Goal: Transaction & Acquisition: Purchase product/service

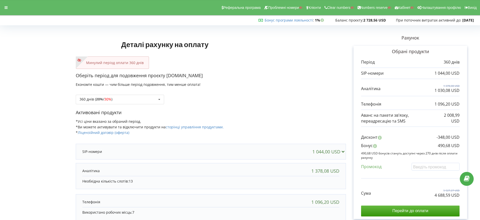
drag, startPoint x: 0, startPoint y: 0, endPoint x: 317, endPoint y: 42, distance: 320.1
click at [317, 42] on div "Деталі рахунку на оплату Минулий період оплати 360 днів Оберіть період для подо…" at bounding box center [211, 145] width 270 height 237
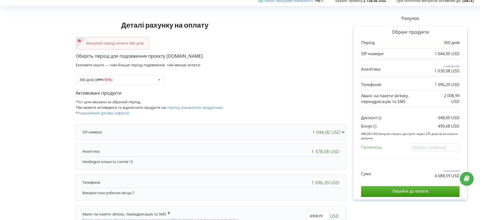
scroll to position [50, 0]
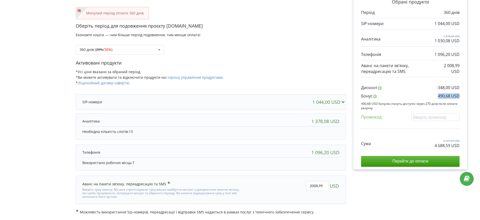
drag, startPoint x: 439, startPoint y: 95, endPoint x: 460, endPoint y: 96, distance: 21.5
click at [460, 96] on div "Обрані продукти Період 360 днів 1 044,00 USD 1 378,08 USD Сума" at bounding box center [411, 82] width 114 height 173
copy p "490,68 USD"
click at [314, 56] on div "Оберіть період для подовження проєкту [DOMAIN_NAME] Економте кошти — чим більше…" at bounding box center [211, 41] width 270 height 37
click at [135, 47] on div "360 днів ( 20% / 30% ) Поповнити баланс без подовження 20%" at bounding box center [120, 50] width 88 height 10
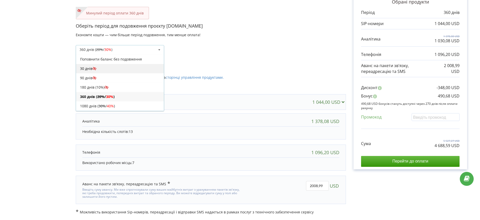
click at [106, 68] on div "30 днів" at bounding box center [120, 68] width 88 height 9
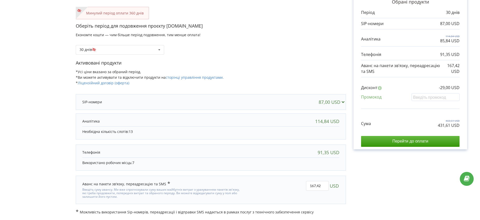
click at [305, 34] on div "Оберіть період для подовження проєкту taudevelopment.com Економте кошти — чим б…" at bounding box center [211, 41] width 270 height 37
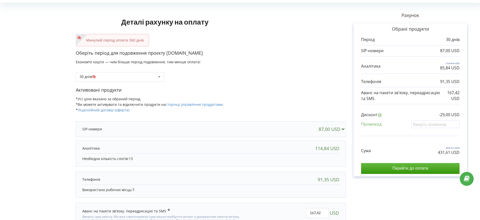
scroll to position [0, 0]
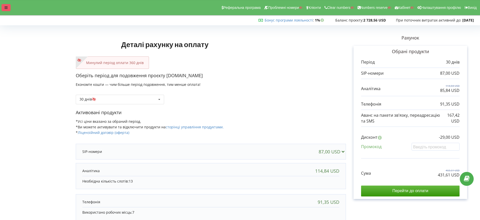
click at [8, 7] on div at bounding box center [6, 7] width 9 height 7
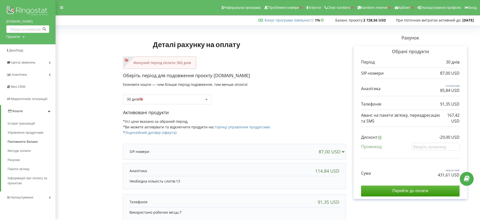
click at [274, 60] on div "Минулий період оплати 360 днів" at bounding box center [234, 62] width 223 height 12
click at [169, 98] on div "30 днів Поповнити баланс без подовження 20% / 30%" at bounding box center [167, 100] width 88 height 10
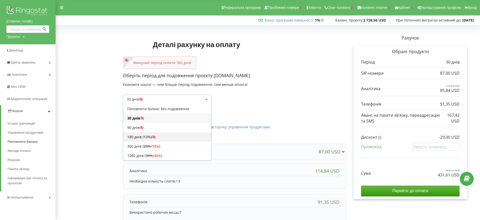
click at [144, 136] on div "180 днів (10%)" at bounding box center [167, 136] width 88 height 9
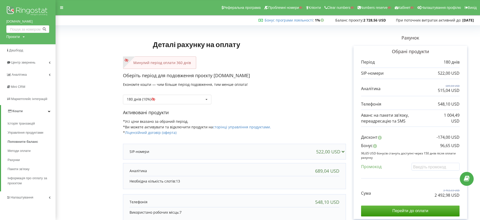
click at [321, 42] on div "Деталі рахунку на оплату Минулий період оплати 360 днів Оберіть період для подо…" at bounding box center [234, 148] width 223 height 242
click at [431, 167] on input "text" at bounding box center [436, 166] width 48 height 8
paste input "EKLH-TLWT"
type input "EKLH-TLWT"
click at [286, 91] on div "Деталі рахунку на оплату Минулий період оплати 360 днів Оберіть період для подо…" at bounding box center [268, 148] width 414 height 242
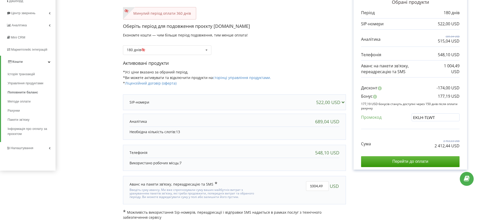
scroll to position [55, 0]
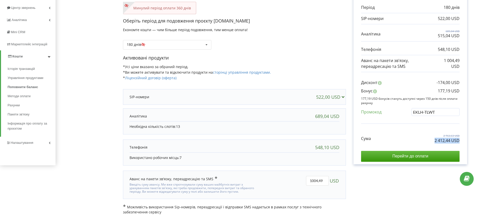
drag, startPoint x: 435, startPoint y: 140, endPoint x: 463, endPoint y: 140, distance: 27.8
click at [463, 140] on div "Обрані продукти Період 180 днів 522,00 USD 689,04 USD 515,04 USD" at bounding box center [411, 77] width 114 height 173
copy p "2 412,44 USD"
click at [291, 65] on div "Активовані продукти *Усі ціни вказано за обраний період. *Ви можете активувати …" at bounding box center [234, 70] width 223 height 31
drag, startPoint x: 438, startPoint y: 92, endPoint x: 460, endPoint y: 92, distance: 22.0
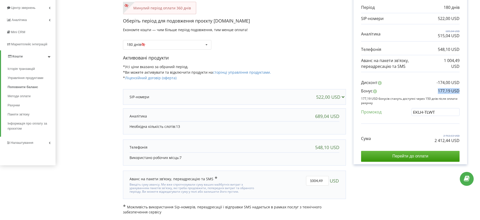
click at [460, 92] on div "Обрані продукти Період 180 днів 522,00 USD 689,04 USD 515,04 USD" at bounding box center [411, 77] width 114 height 173
copy p "177,19 USD"
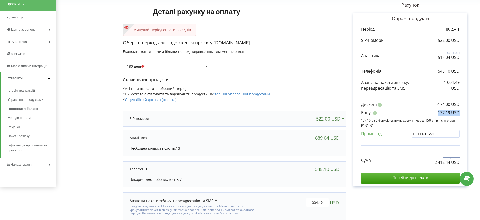
scroll to position [0, 0]
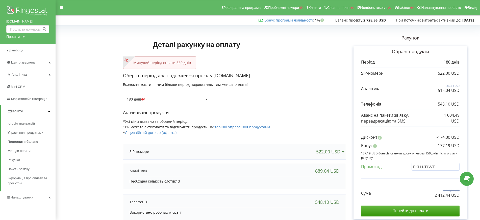
click at [17, 34] on div "Проєкти" at bounding box center [12, 36] width 13 height 5
click at [21, 43] on div "Пошук" at bounding box center [28, 47] width 45 height 16
click at [21, 45] on input "text" at bounding box center [21, 46] width 25 height 7
paste input "karpaty-migovo.com.ua"
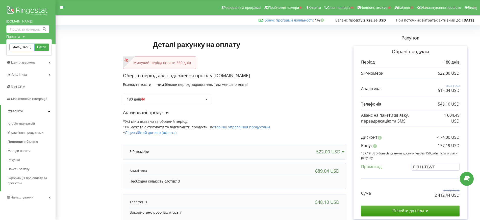
type input "karpaty-migovo.com.ua"
click at [52, 47] on div "karpaty-migovo.com.ua Пошук" at bounding box center [28, 47] width 45 height 16
click at [45, 48] on span "Пошук" at bounding box center [41, 47] width 9 height 5
click at [42, 48] on span "Пошук" at bounding box center [41, 47] width 9 height 5
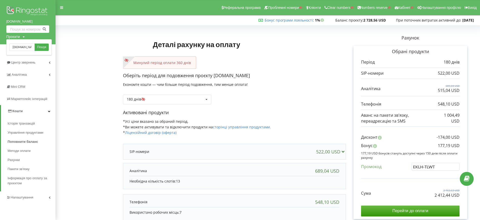
drag, startPoint x: 323, startPoint y: 35, endPoint x: 321, endPoint y: 62, distance: 27.1
click at [323, 35] on div "Деталі рахунку на оплату Минулий період оплати 360 днів Оберіть період для подо…" at bounding box center [234, 148] width 223 height 242
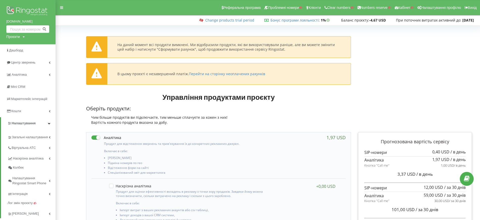
click at [15, 41] on div "ddw.kz Проєкти Пошук" at bounding box center [28, 22] width 56 height 44
click at [12, 36] on div "Проєкти" at bounding box center [12, 36] width 13 height 5
click at [19, 50] on input "text" at bounding box center [21, 46] width 25 height 7
paste input "index-wm.com"
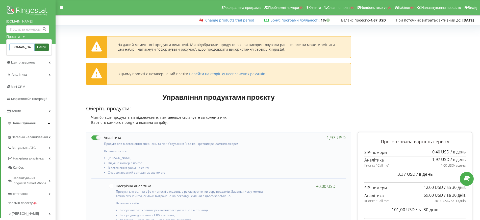
type input "index-wm.com"
click at [37, 46] on span "Пошук" at bounding box center [41, 47] width 9 height 5
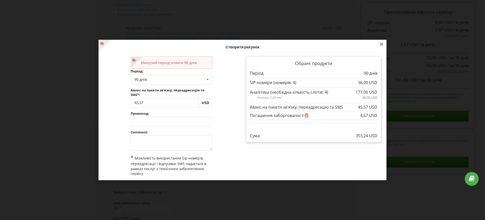
click at [381, 43] on icon at bounding box center [382, 44] width 8 height 8
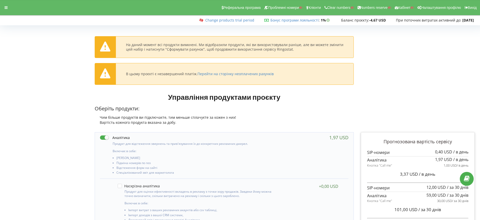
click at [5, 11] on div "Реферальна програма Проблемні номери Клієнти Clear numbers Numbers reserve Кабі…" at bounding box center [239, 7] width 487 height 15
click at [9, 10] on div at bounding box center [6, 7] width 9 height 7
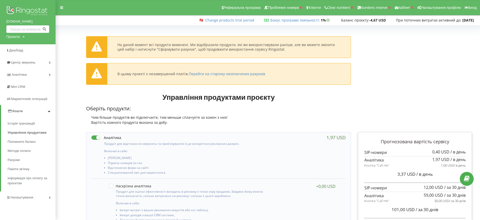
click at [19, 35] on div "Проєкти" at bounding box center [12, 36] width 13 height 5
click at [20, 45] on input "text" at bounding box center [21, 46] width 25 height 7
paste input "crystaltbilisi.ge"
type input "crystaltbilisi.ge"
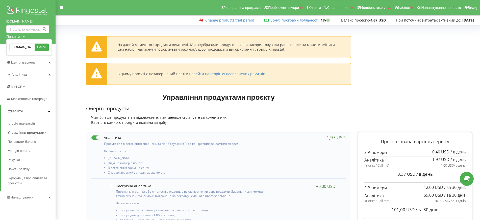
drag, startPoint x: 41, startPoint y: 48, endPoint x: 88, endPoint y: 66, distance: 50.3
click at [41, 48] on span "Пошук" at bounding box center [41, 47] width 9 height 5
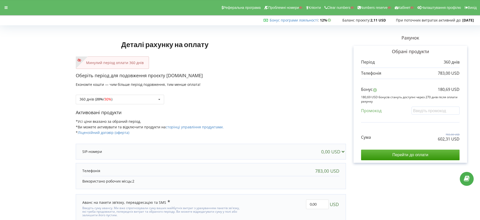
click at [280, 85] on div "Оберіть період для подовження проєкту CrystalAfterSale.com Економте кошти — чим…" at bounding box center [211, 90] width 270 height 37
drag, startPoint x: 167, startPoint y: 74, endPoint x: 225, endPoint y: 76, distance: 58.6
click at [225, 76] on p "Оберіть період для подовження проєкту CrystalAfterSale.com" at bounding box center [211, 75] width 270 height 7
copy p "CrystalAfterSale.com"
click at [133, 99] on div "360 днів ( 20% / 30% ) Поповнити баланс без подовження 20%" at bounding box center [120, 100] width 88 height 10
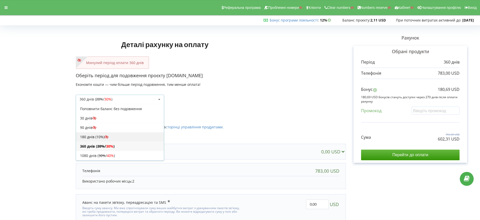
click at [92, 134] on div "180 днів (10%)" at bounding box center [120, 136] width 88 height 9
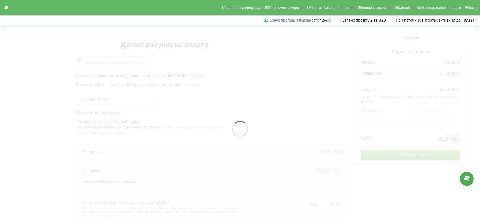
click at [304, 65] on div at bounding box center [240, 130] width 470 height 206
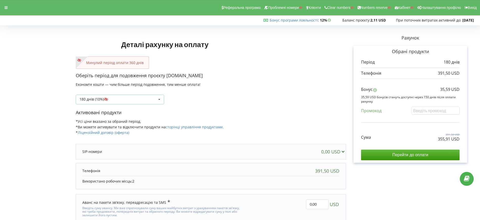
drag, startPoint x: 124, startPoint y: 99, endPoint x: 128, endPoint y: 112, distance: 13.4
click at [124, 99] on div "180 днів (10%) Поповнити баланс без подовження 20% /" at bounding box center [120, 100] width 88 height 10
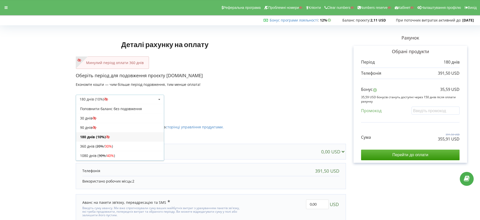
click at [93, 137] on div "180 днів (10%)" at bounding box center [120, 136] width 88 height 9
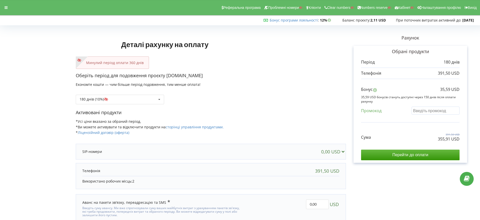
click at [421, 108] on input "text" at bounding box center [436, 110] width 48 height 8
paste input "EKLH-TLWT"
type input "EKLH-TLWT"
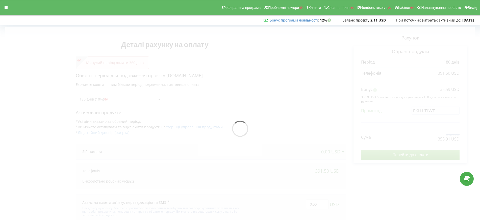
click at [307, 104] on div "Деталі рахунку на оплату Минулий період оплати 360 днів Оберіть період для подо…" at bounding box center [240, 130] width 470 height 206
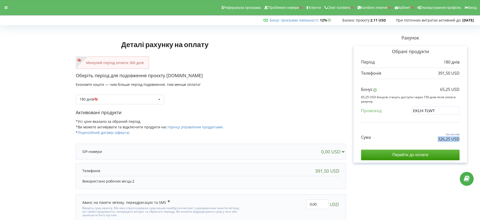
drag, startPoint x: 438, startPoint y: 140, endPoint x: 461, endPoint y: 139, distance: 22.5
click at [461, 139] on div "Обрані продукти Період 180 днів 391,50 USD Бонус" at bounding box center [411, 104] width 114 height 117
copy p "326,25 USD"
drag, startPoint x: 440, startPoint y: 90, endPoint x: 451, endPoint y: 90, distance: 10.6
click at [451, 90] on div "Бонус 65,25 USD" at bounding box center [410, 90] width 99 height 8
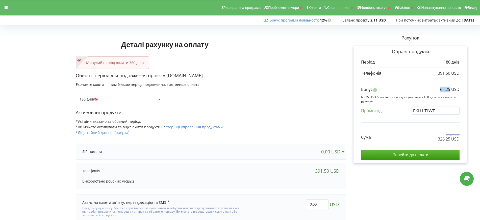
copy p "65,25"
click at [284, 92] on div "180 днів Поповнити баланс без подовження" at bounding box center [211, 95] width 270 height 17
click at [5, 9] on icon at bounding box center [6, 8] width 3 height 4
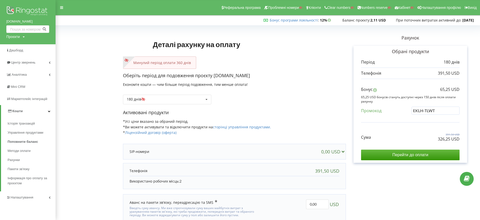
click at [17, 34] on div "Проєкти" at bounding box center [12, 36] width 13 height 5
click at [20, 43] on div "Пошук" at bounding box center [28, 47] width 45 height 16
click at [23, 47] on input "text" at bounding box center [21, 46] width 25 height 7
paste input "bi.group"
type input "bi.group"
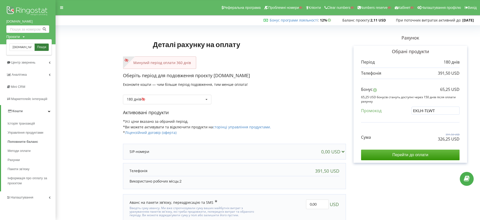
click at [39, 47] on span "Пошук" at bounding box center [41, 47] width 9 height 5
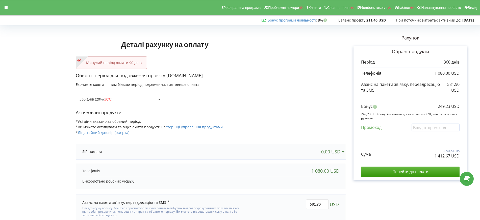
click at [115, 100] on div "360 днів ( 20% / 30% ) Поповнити баланс без подовження 20% / 30% 30% / 40%" at bounding box center [120, 100] width 88 height 10
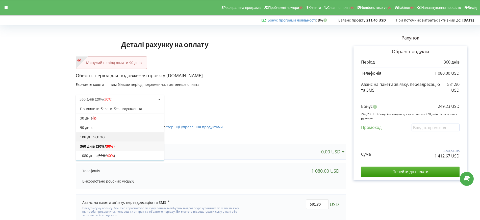
click at [94, 137] on div "180 днів (10%)" at bounding box center [120, 136] width 88 height 9
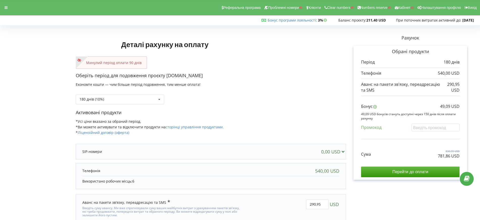
drag, startPoint x: 168, startPoint y: 75, endPoint x: 201, endPoint y: 73, distance: 33.7
click at [200, 74] on p "Оберіть період для подовження проєкту crystaltbilisi.ge" at bounding box center [211, 75] width 270 height 7
copy p "[DOMAIN_NAME]"
drag, startPoint x: 444, startPoint y: 153, endPoint x: 463, endPoint y: 156, distance: 18.9
click at [463, 156] on div "Обрані продукти Період 180 днів 540,00 USD 290,95 USD" at bounding box center [411, 113] width 114 height 134
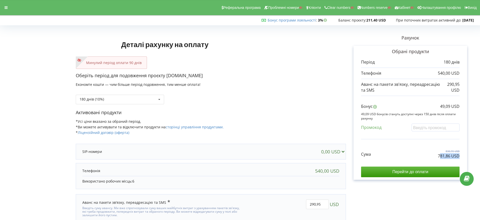
click at [440, 157] on p "781,86 USD" at bounding box center [449, 156] width 22 height 6
drag, startPoint x: 439, startPoint y: 156, endPoint x: 461, endPoint y: 155, distance: 21.7
click at [461, 155] on div "Обрані продукти Період 180 днів 540,00 USD 290,95 USD" at bounding box center [411, 113] width 114 height 134
drag, startPoint x: 436, startPoint y: 157, endPoint x: 439, endPoint y: 148, distance: 10.4
click at [436, 158] on div "Сума 830,95 USD 781,86 USD" at bounding box center [410, 150] width 99 height 17
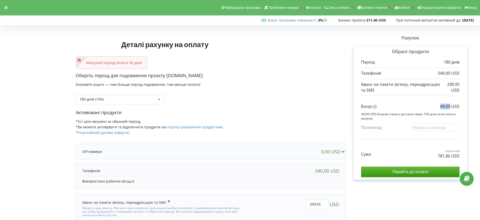
drag, startPoint x: 441, startPoint y: 106, endPoint x: 450, endPoint y: 106, distance: 9.3
click at [450, 106] on p "49,09 USD" at bounding box center [449, 106] width 19 height 6
copy p "49,09"
click at [10, 7] on div at bounding box center [6, 7] width 9 height 7
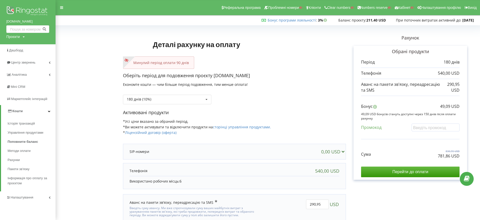
click at [16, 36] on div "Проєкти" at bounding box center [12, 36] width 13 height 5
click at [22, 42] on div "Пошук" at bounding box center [28, 47] width 45 height 16
click at [23, 45] on input "text" at bounding box center [21, 46] width 25 height 7
paste input "echopark.com.ua"
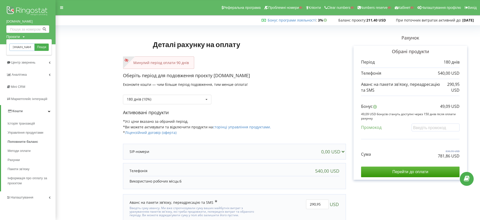
click at [34, 44] on input "echopark.com.ua" at bounding box center [21, 46] width 25 height 7
type input "echopark.com.ua"
click at [42, 45] on span "Пошук" at bounding box center [41, 47] width 9 height 5
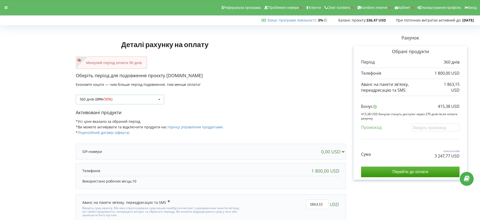
click at [126, 97] on div "360 днів ( 20% / 30% ) Поповнити баланс без подовження 20% / 30% 30% / 40%" at bounding box center [120, 100] width 88 height 10
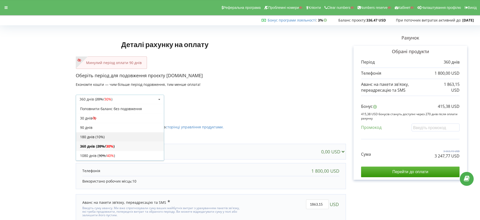
click at [97, 134] on div "180 днів (10%)" at bounding box center [120, 136] width 88 height 9
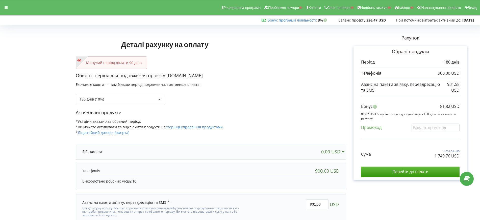
click at [168, 77] on p "Оберіть період для подовження проєкту [DOMAIN_NAME]" at bounding box center [211, 75] width 270 height 7
drag, startPoint x: 168, startPoint y: 76, endPoint x: 198, endPoint y: 76, distance: 30.8
click at [198, 76] on p "Оберіть період для подовження проєкту [DOMAIN_NAME]" at bounding box center [211, 75] width 270 height 7
copy p "[DOMAIN_NAME]"
drag, startPoint x: 436, startPoint y: 156, endPoint x: 460, endPoint y: 156, distance: 24.5
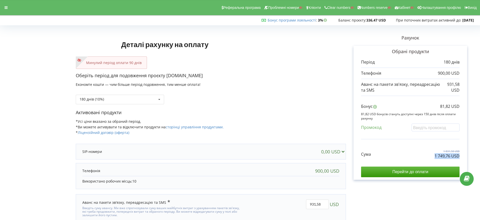
click at [460, 156] on div "Обрані продукти Період 180 днів 900,00 USD 931,58 USD" at bounding box center [411, 113] width 114 height 134
copy p "1 749,76 USD"
drag, startPoint x: 441, startPoint y: 105, endPoint x: 451, endPoint y: 105, distance: 9.6
click at [451, 105] on p "81,82 USD" at bounding box center [449, 106] width 19 height 6
copy p "81,82"
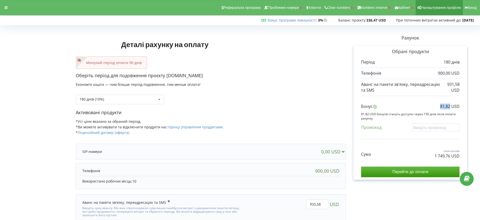
click at [433, 9] on span "Налаштування профілю" at bounding box center [441, 8] width 40 height 4
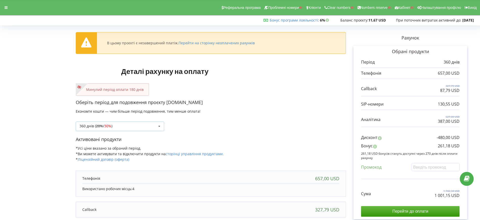
click at [132, 122] on div "360 днів ( 20% / 30% ) Поповнити баланс без подовження 20%" at bounding box center [120, 126] width 88 height 10
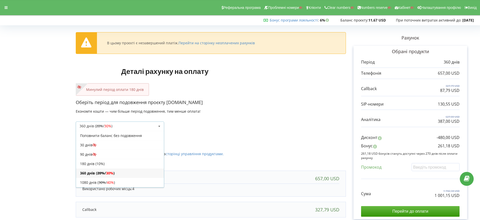
click at [267, 142] on p "Активовані продукти" at bounding box center [211, 139] width 270 height 7
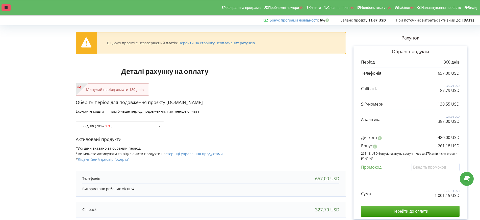
click at [5, 6] on icon at bounding box center [6, 8] width 3 height 4
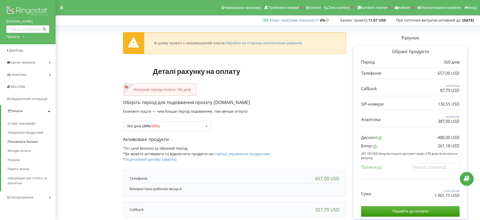
click at [77, 20] on div "Бонус програми лояльності : Бонус : 6% 11,67 USD" at bounding box center [239, 20] width 478 height 5
click at [19, 199] on span "Налаштування" at bounding box center [20, 197] width 28 height 5
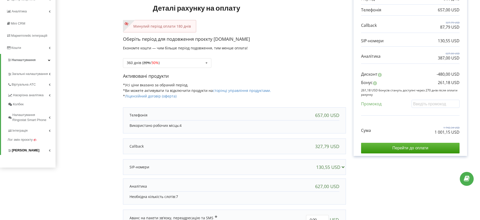
click at [26, 150] on span "Коллтрекінг" at bounding box center [26, 150] width 28 height 5
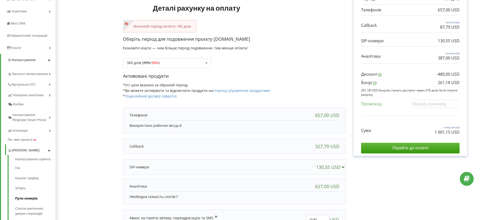
click at [30, 198] on link "Пули номерів" at bounding box center [35, 198] width 40 height 10
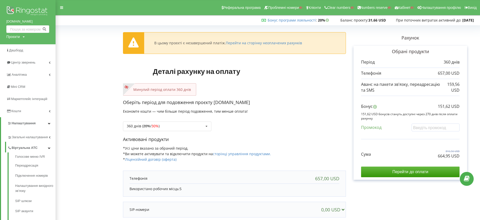
click at [17, 38] on div "Проєкти" at bounding box center [12, 36] width 13 height 5
drag, startPoint x: 17, startPoint y: 44, endPoint x: 23, endPoint y: 45, distance: 5.8
click at [17, 44] on input "text" at bounding box center [21, 46] width 25 height 7
paste input "[DOMAIN_NAME]"
type input "[DOMAIN_NAME]"
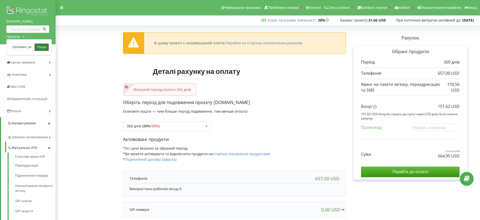
click at [41, 46] on span "Пошук" at bounding box center [41, 47] width 9 height 5
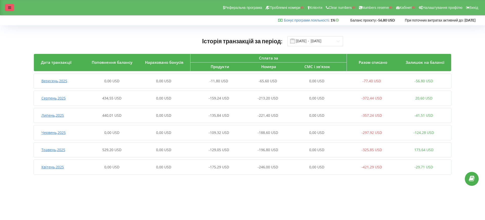
click at [7, 7] on div at bounding box center [9, 7] width 9 height 7
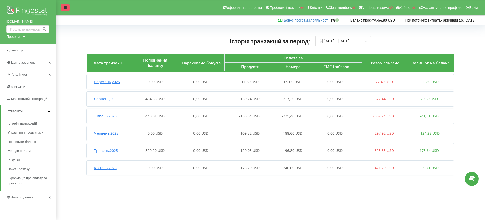
click at [63, 6] on div at bounding box center [65, 7] width 9 height 7
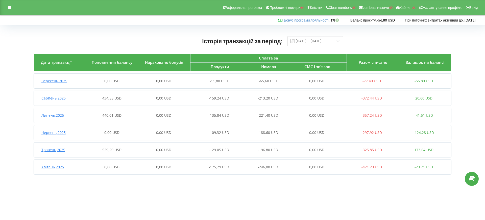
click at [132, 82] on div "0,00 USD" at bounding box center [112, 80] width 52 height 5
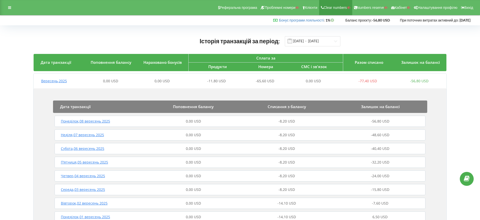
click at [332, 9] on span "Clear numbers" at bounding box center [335, 8] width 23 height 4
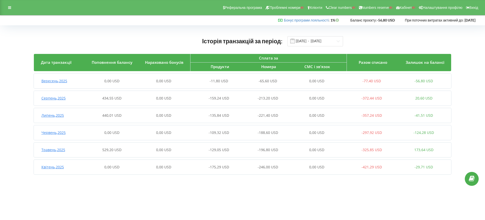
click at [89, 80] on div "0,00 USD" at bounding box center [112, 80] width 52 height 5
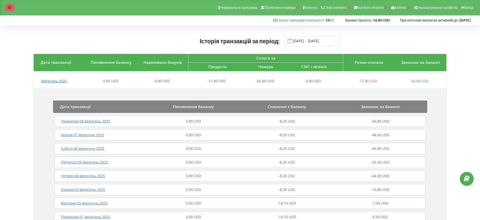
click at [7, 7] on div at bounding box center [9, 7] width 9 height 7
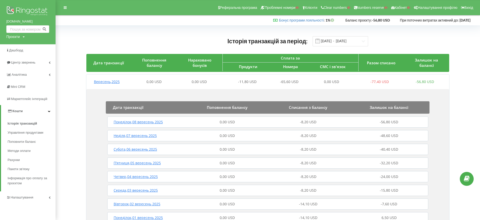
click at [96, 36] on div "Історія транзакцій за період: 01.04.2025 - 22.09.2025" at bounding box center [267, 41] width 363 height 10
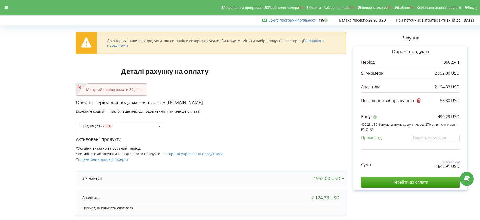
click at [137, 132] on div "Оберіть період для подовження проєкту [DOMAIN_NAME] Економте кошти — чим більше…" at bounding box center [211, 117] width 270 height 37
click at [131, 129] on div "360 днів ( 20% / 30% ) Поповнити баланс без подовження 20% / 30% 30% /" at bounding box center [120, 126] width 88 height 10
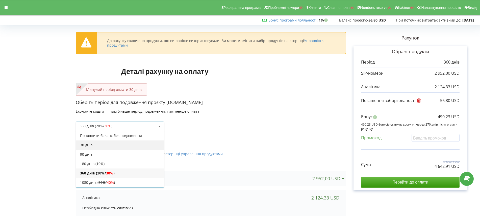
click at [100, 144] on div "30 днів" at bounding box center [120, 144] width 88 height 9
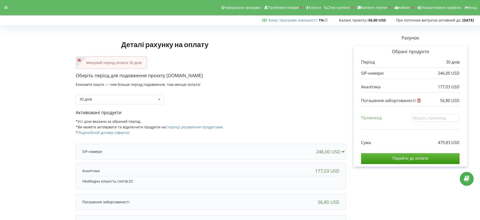
click at [254, 117] on div "Активовані продукти *Усі ціни вказано за обраний період. *Ви можете активувати …" at bounding box center [211, 124] width 270 height 31
click at [383, 156] on input "Перейти до оплати" at bounding box center [410, 158] width 99 height 11
click at [312, 95] on div "30 днів Поповнити баланс без подовження 360 днів ( 20% / 30% 30% / 40%" at bounding box center [211, 95] width 270 height 17
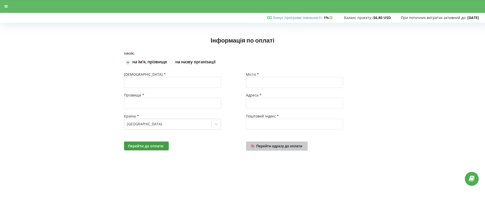
click at [273, 148] on link "Перейти одразу до оплати" at bounding box center [277, 145] width 62 height 9
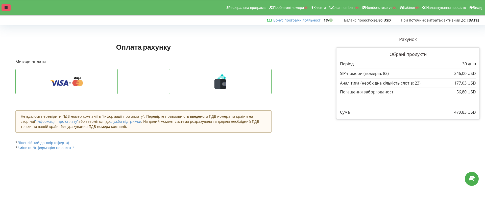
click at [6, 5] on div at bounding box center [6, 7] width 9 height 7
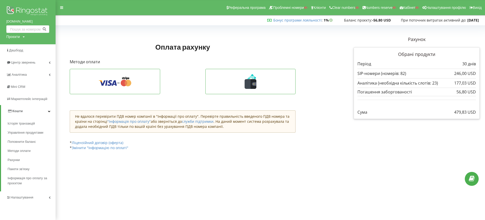
click at [97, 36] on div at bounding box center [182, 36] width 233 height 7
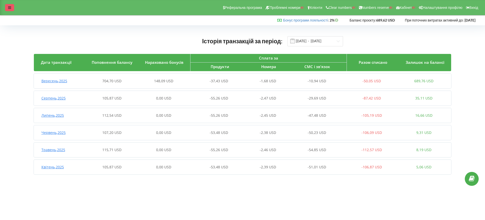
click at [12, 10] on div at bounding box center [9, 7] width 9 height 7
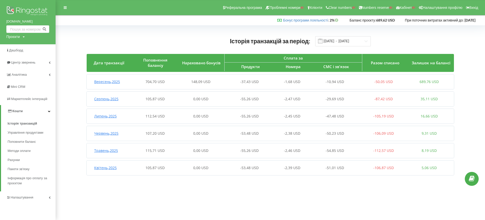
click at [21, 40] on div "dmgroup.in.ua Проєкти Пошук" at bounding box center [28, 22] width 56 height 44
click at [20, 38] on div "Проєкти" at bounding box center [12, 36] width 13 height 5
click at [25, 47] on input "text" at bounding box center [21, 46] width 25 height 7
paste input "wepower.com.ua"
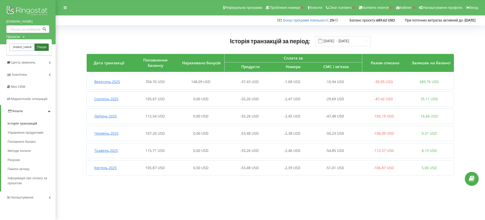
type input "wepower.com.ua"
click at [39, 47] on span "Пошук" at bounding box center [41, 47] width 9 height 5
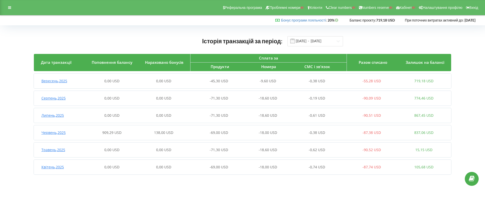
click at [126, 82] on div "0,00 USD" at bounding box center [112, 80] width 52 height 5
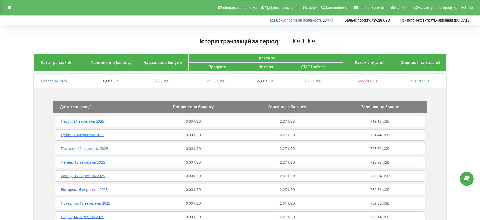
click at [129, 85] on div "[DATE] 0,00 USD 0,00 USD -45,30 USD -9,60 USD -0,38 USD -55,28 USD 719,18 USD" at bounding box center [240, 81] width 412 height 12
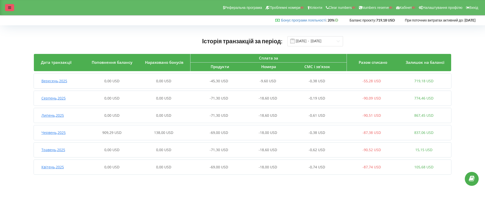
click at [9, 8] on icon at bounding box center [9, 8] width 3 height 4
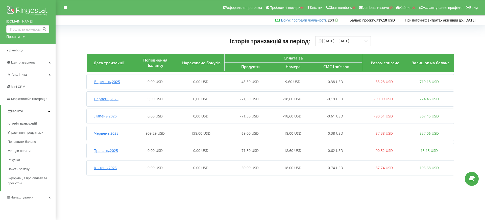
click at [90, 43] on div "Історія транзакцій за період: [DATE] - [DATE]" at bounding box center [270, 41] width 367 height 10
click at [287, 32] on div "Історія транзакцій за період: [DATE] - [DATE] Дата транзакції Поповнення баланс…" at bounding box center [270, 107] width 419 height 152
click at [15, 38] on div "Проєкти" at bounding box center [12, 36] width 13 height 5
click at [17, 44] on input "text" at bounding box center [21, 46] width 25 height 7
paste input "[DOMAIN_NAME]"
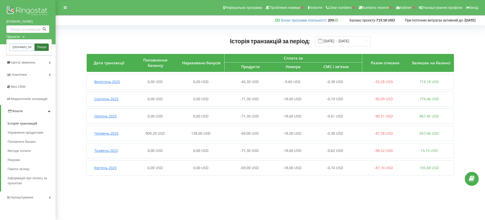
type input "[DOMAIN_NAME]"
click at [39, 45] on span "Пошук" at bounding box center [41, 47] width 9 height 5
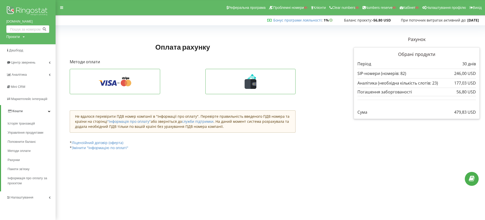
click at [19, 37] on div "Проєкти" at bounding box center [12, 36] width 13 height 5
click at [20, 44] on div "Пошук" at bounding box center [28, 47] width 45 height 16
click at [21, 47] on input "text" at bounding box center [21, 46] width 25 height 7
paste input "[DOMAIN_NAME]"
type input "[DOMAIN_NAME]"
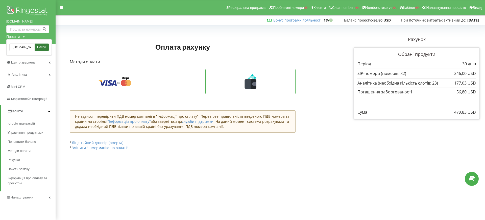
click at [40, 46] on span "Пошук" at bounding box center [41, 47] width 9 height 5
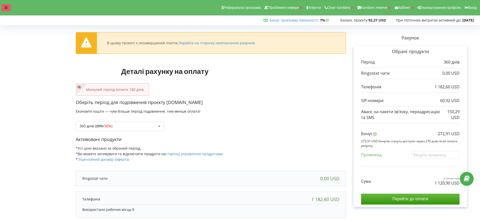
click at [2, 9] on div at bounding box center [6, 7] width 9 height 7
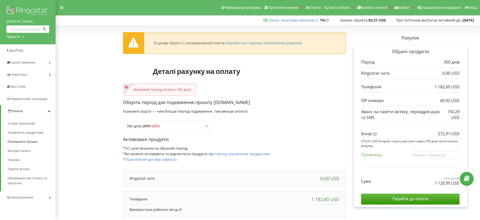
click at [20, 110] on span "Кошти" at bounding box center [17, 111] width 10 height 4
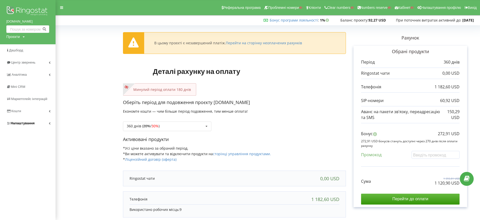
click at [21, 121] on span "Налаштування" at bounding box center [23, 123] width 24 height 4
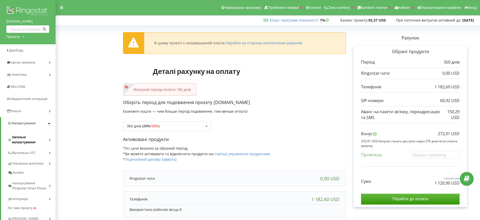
click at [23, 136] on span "Загальні налаштування" at bounding box center [30, 139] width 37 height 10
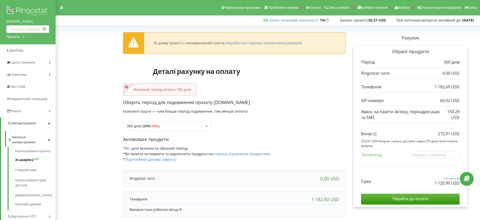
click at [21, 157] on link "AI analytics NEW" at bounding box center [35, 160] width 40 height 10
click at [23, 137] on span "Загальні налаштування" at bounding box center [30, 139] width 36 height 10
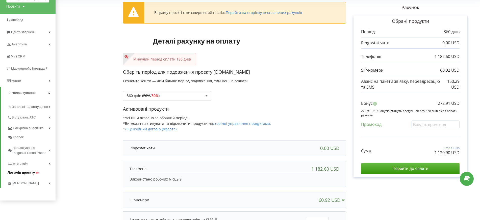
scroll to position [63, 0]
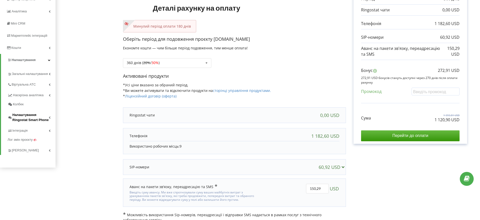
click at [27, 119] on span "Налаштування Ringostat Smart Phone" at bounding box center [30, 117] width 36 height 10
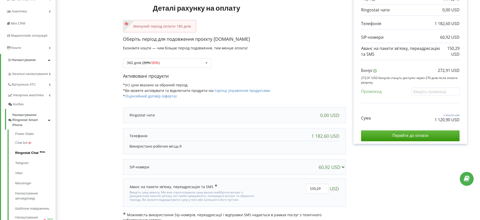
click at [23, 153] on link "Ringostat Chat Beta" at bounding box center [35, 153] width 40 height 10
click at [301, 29] on div "Минулий період оплати 180 днів" at bounding box center [234, 26] width 223 height 12
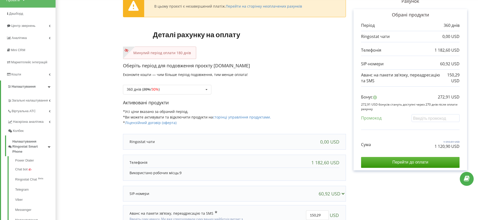
scroll to position [0, 0]
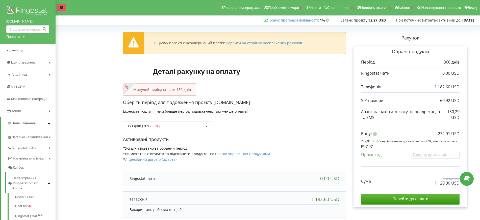
click at [62, 5] on div at bounding box center [61, 7] width 9 height 7
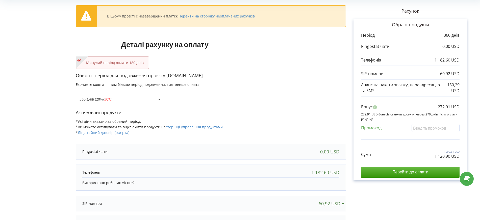
scroll to position [63, 0]
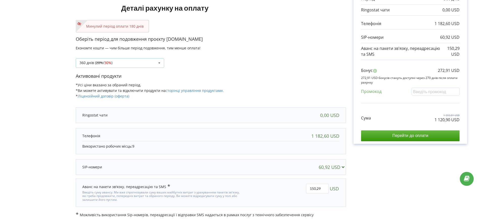
drag, startPoint x: 126, startPoint y: 64, endPoint x: 115, endPoint y: 72, distance: 13.0
click at [126, 64] on div "360 днів ( 20% / 30% ) Поповнити баланс без подовження 20%" at bounding box center [120, 63] width 88 height 10
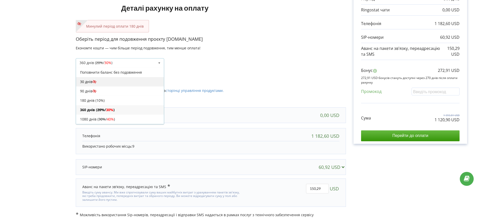
click at [85, 79] on div "30 днів" at bounding box center [120, 81] width 88 height 9
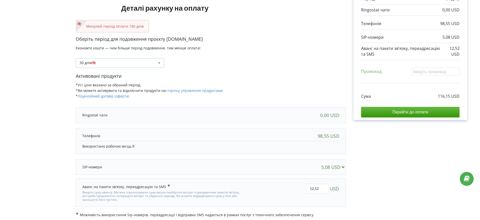
click at [142, 62] on div "30 днів Поповнити баланс без подовження 20% / 30%" at bounding box center [120, 63] width 88 height 10
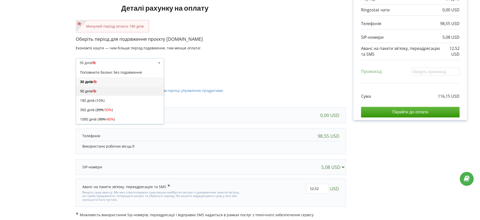
click at [109, 90] on div "90 днів" at bounding box center [120, 90] width 88 height 9
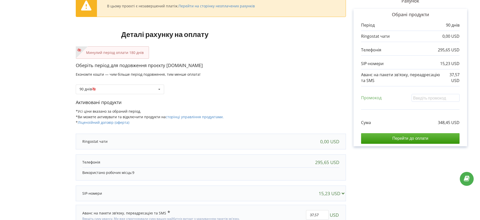
scroll to position [0, 0]
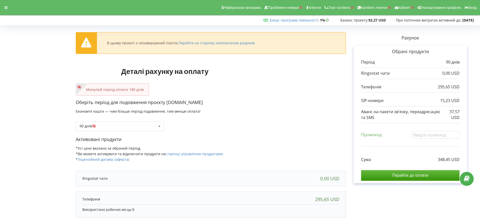
click at [224, 72] on h1 "Деталі рахунку на оплату" at bounding box center [165, 71] width 178 height 24
click at [4, 8] on div at bounding box center [6, 7] width 9 height 7
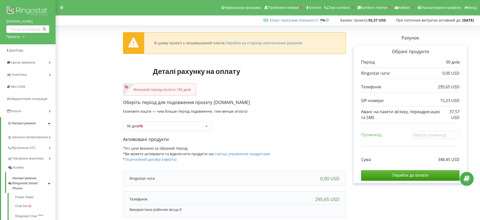
click at [16, 34] on div "Проєкти" at bounding box center [12, 36] width 13 height 5
click at [24, 45] on input "text" at bounding box center [21, 46] width 25 height 7
paste input "lift.kiev.ua"
type input "lift.kiev.ua"
click at [37, 45] on link "Пошук" at bounding box center [42, 46] width 14 height 7
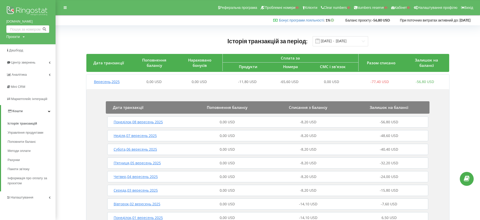
click at [13, 37] on div "Проєкти" at bounding box center [12, 36] width 13 height 5
click at [16, 51] on div "Пошук" at bounding box center [28, 47] width 45 height 16
click at [18, 47] on input "text" at bounding box center [21, 46] width 25 height 7
paste input "[DOMAIN_NAME]"
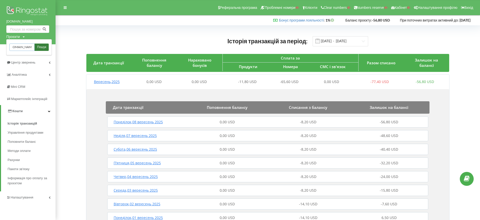
type input "[DOMAIN_NAME]"
click at [42, 46] on span "Пошук" at bounding box center [41, 47] width 9 height 5
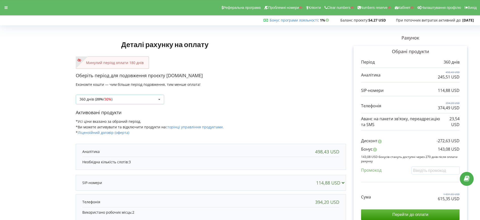
click at [119, 95] on div "360 днів ( 20% / 30% ) Поповнити баланс без подовження 20%" at bounding box center [120, 100] width 88 height 10
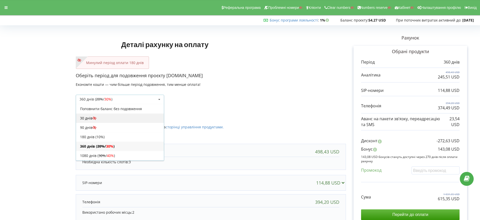
click at [97, 120] on div "30 днів" at bounding box center [120, 117] width 88 height 9
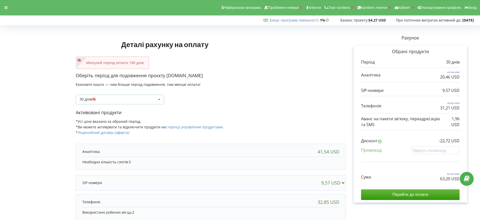
click at [126, 97] on div "30 днів Поповнити баланс без подовження 20% / 30%" at bounding box center [120, 100] width 88 height 10
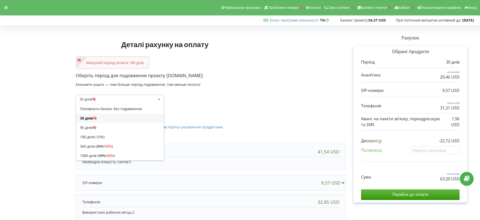
click at [102, 147] on s "20%" at bounding box center [100, 146] width 7 height 5
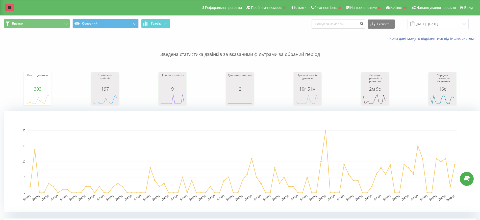
click at [10, 10] on link at bounding box center [9, 7] width 9 height 7
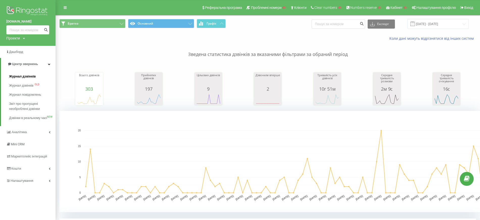
click at [19, 75] on span "Журнал дзвінків" at bounding box center [22, 76] width 27 height 5
click at [26, 118] on span "Дзвінки в реальному часі" at bounding box center [28, 120] width 38 height 10
click at [24, 118] on span "Дзвінки в реальному часі" at bounding box center [28, 120] width 38 height 10
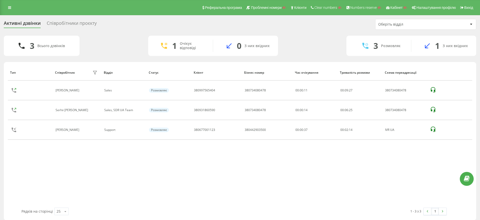
click at [175, 46] on div "1" at bounding box center [174, 46] width 5 height 10
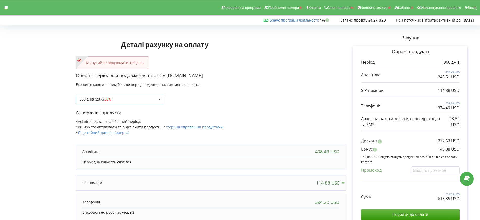
click at [155, 95] on div "360 днів ( 20% / 30% ) Поповнити баланс без подовження 20%" at bounding box center [120, 100] width 88 height 10
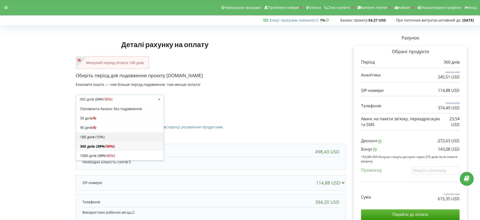
click at [102, 135] on div "180 днів (10%)" at bounding box center [120, 136] width 88 height 9
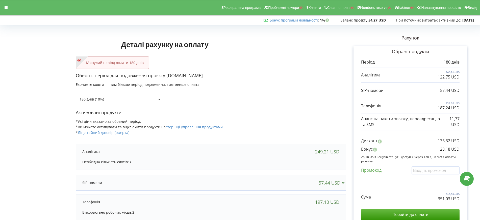
click at [135, 92] on div "180 днів (10%) Поповнити баланс без подовження 20% /" at bounding box center [211, 95] width 270 height 17
click at [197, 93] on div "180 днів (10%) Поповнити баланс без подовження 20% /" at bounding box center [211, 95] width 270 height 17
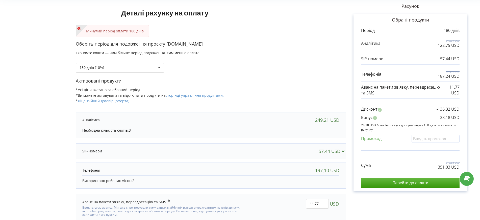
scroll to position [50, 0]
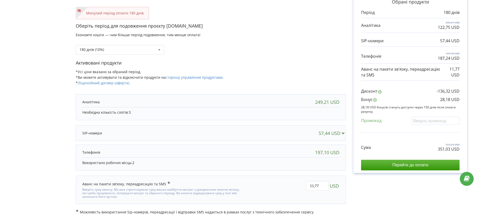
click at [327, 47] on div "180 днів (10%) Поповнити баланс без подовження 20% /" at bounding box center [211, 45] width 270 height 17
click at [435, 122] on input "text" at bounding box center [436, 120] width 48 height 8
paste input "EKLH-TLWT"
type input "EKLH-TLWT"
click at [290, 60] on div "Деталі рахунку на оплату Минулий період оплати 180 днів Оберіть період для подо…" at bounding box center [240, 96] width 470 height 237
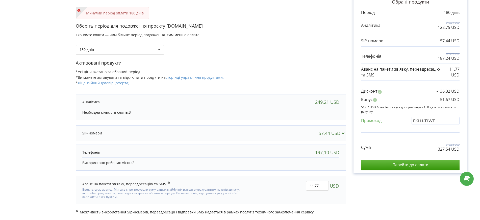
drag, startPoint x: 287, startPoint y: 39, endPoint x: 285, endPoint y: 40, distance: 2.9
click at [287, 39] on div "180 днів Поповнити баланс без подовження" at bounding box center [211, 45] width 270 height 17
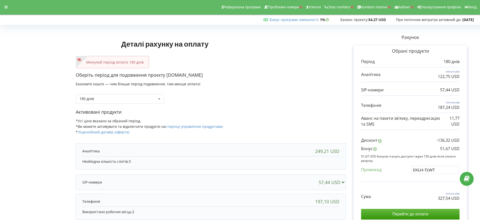
scroll to position [0, 0]
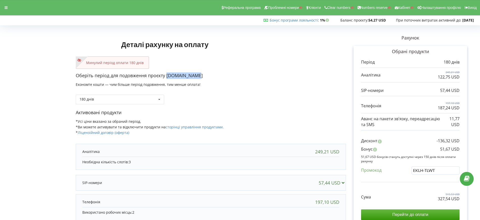
drag, startPoint x: 167, startPoint y: 76, endPoint x: 190, endPoint y: 77, distance: 23.0
click at [190, 77] on p "Оберіть період для подовження проєкту [DOMAIN_NAME]" at bounding box center [211, 75] width 270 height 7
copy p "[DOMAIN_NAME]"
drag, startPoint x: 287, startPoint y: 75, endPoint x: 191, endPoint y: 10, distance: 115.6
click at [287, 75] on p "Оберіть період для подовження проєкту [DOMAIN_NAME]" at bounding box center [211, 75] width 270 height 7
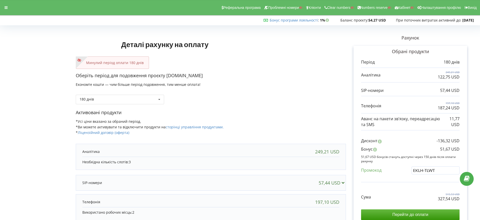
click at [281, 111] on p "Активовані продукти" at bounding box center [211, 112] width 270 height 7
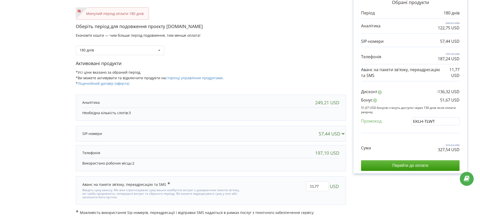
scroll to position [50, 0]
drag, startPoint x: 437, startPoint y: 148, endPoint x: 463, endPoint y: 150, distance: 25.8
click at [463, 150] on div "Обрані продукти Період 180 днів 249,21 USD 122,75 USD 57,44 USD" at bounding box center [411, 84] width 114 height 176
copy p "327,54 USD"
click at [278, 56] on div "Оберіть період для подовження проєкту lift.kiev.ua Економте кошти — чим більше …" at bounding box center [211, 41] width 270 height 37
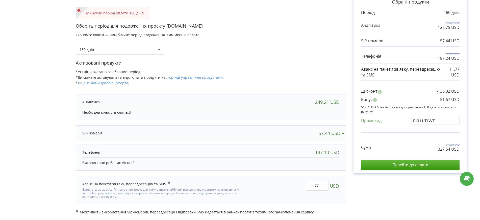
click at [431, 120] on input "EKLH-TLWT" at bounding box center [436, 120] width 48 height 8
click at [305, 58] on div "Деталі рахунку на оплату Минулий період оплати 180 днів Оберіть період для подо…" at bounding box center [240, 96] width 470 height 237
drag, startPoint x: 438, startPoint y: 148, endPoint x: 461, endPoint y: 149, distance: 23.3
click at [461, 149] on div "Обрані продукти Період 180 днів 249,21 USD 122,75 USD 57,44 USD" at bounding box center [411, 84] width 114 height 176
copy p "351,03 USD"
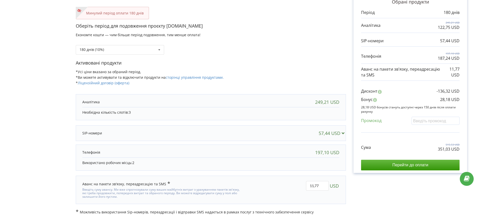
click at [314, 47] on div "180 днів (10%) Поповнити баланс без подовження 20% /" at bounding box center [211, 45] width 270 height 17
drag, startPoint x: 436, startPoint y: 149, endPoint x: 451, endPoint y: 149, distance: 14.9
click at [451, 149] on div "Сума 515,53 USD 351,03 USD" at bounding box center [410, 143] width 99 height 17
copy p "351,03"
drag, startPoint x: 296, startPoint y: 55, endPoint x: 253, endPoint y: 34, distance: 47.7
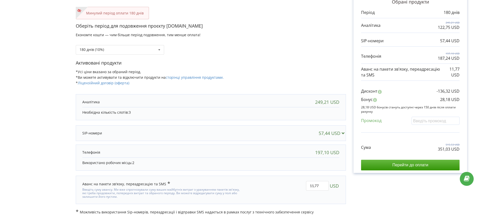
click at [295, 55] on div "Оберіть період для подовження проєкту lift.kiev.ua Економте кошти — чим більше …" at bounding box center [211, 41] width 270 height 37
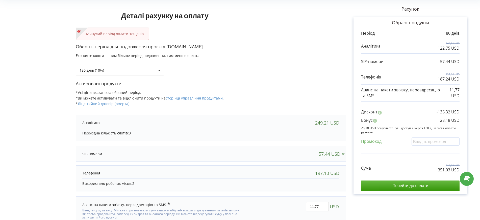
scroll to position [18, 0]
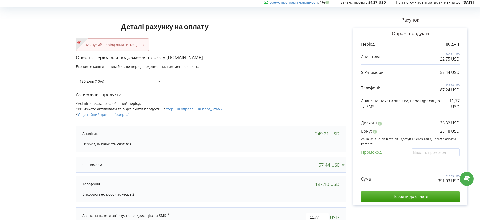
click at [322, 86] on div "Оберіть період для подовження проєкту lift.kiev.ua Економте кошти — чим більше …" at bounding box center [211, 72] width 270 height 37
click at [432, 152] on input "text" at bounding box center [436, 152] width 48 height 8
paste input "EKLH-TLWT"
type input "EKLH-TLWT"
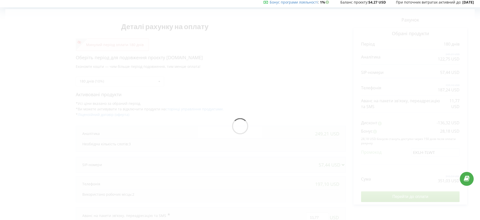
click at [247, 96] on div "Деталі рахунку на оплату Минулий період оплати 180 днів Оберіть період для подо…" at bounding box center [240, 127] width 470 height 237
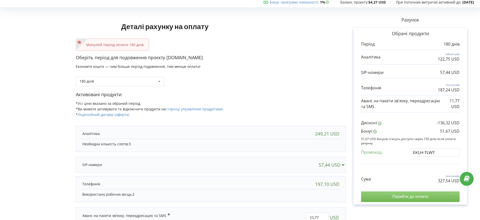
click at [400, 198] on input "Перейти до оплати" at bounding box center [410, 196] width 99 height 11
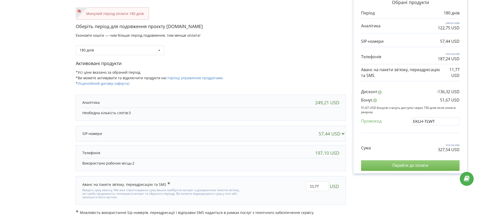
scroll to position [50, 0]
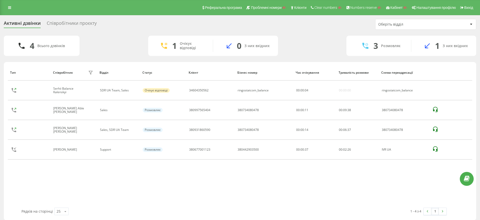
click at [9, 3] on div "Реферальна програма Проблемні номери Клієнти Clear numbers Numbers reserve Кабі…" at bounding box center [240, 7] width 480 height 15
click at [11, 7] on icon at bounding box center [9, 8] width 3 height 4
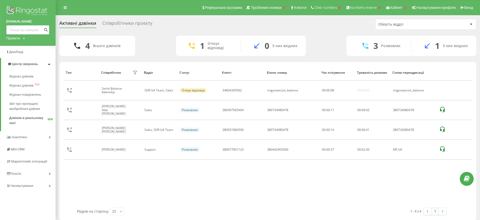
click at [149, 41] on div "4 Всього дзвінків 1 Очікує відповіді 0 З них вхідних 3 Розмовляє 1 З них вхідних" at bounding box center [267, 46] width 417 height 20
click at [64, 7] on icon at bounding box center [65, 8] width 3 height 4
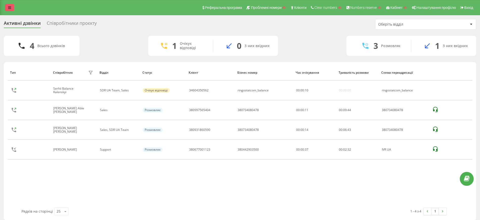
click at [11, 10] on link at bounding box center [9, 7] width 9 height 7
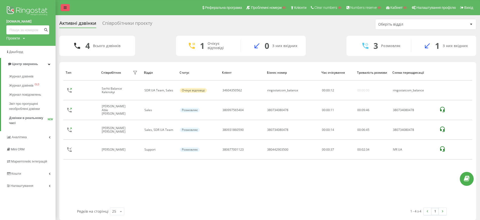
click at [63, 6] on link at bounding box center [65, 7] width 9 height 7
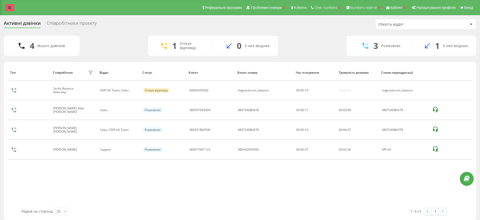
click at [11, 4] on link at bounding box center [9, 7] width 9 height 7
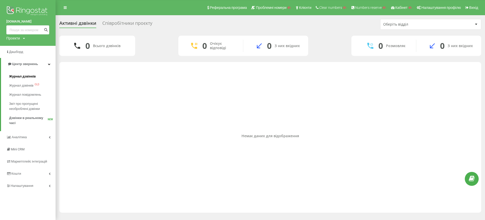
click at [23, 76] on span "Журнал дзвінків" at bounding box center [22, 76] width 27 height 5
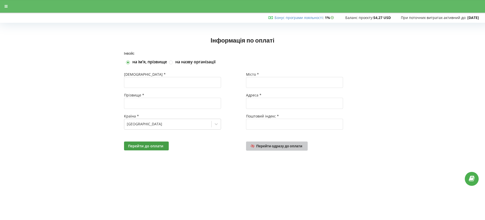
click at [272, 148] on link "Перейти одразу до оплати" at bounding box center [277, 145] width 62 height 9
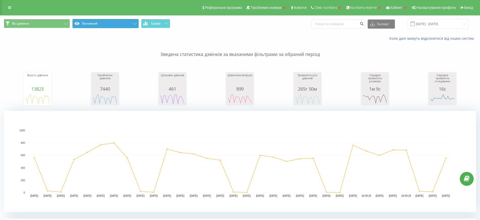
click at [105, 25] on button "Основний" at bounding box center [106, 23] width 66 height 9
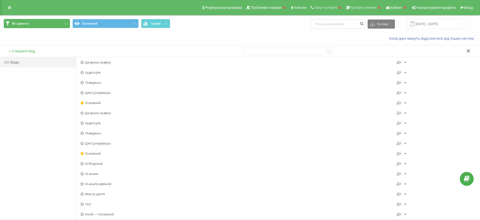
click at [52, 20] on button "Всі дзвінки" at bounding box center [37, 23] width 66 height 9
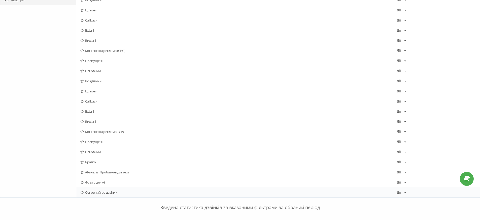
scroll to position [63, 0]
click at [90, 159] on span "Братко" at bounding box center [238, 161] width 317 height 4
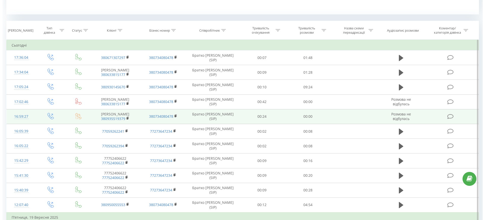
scroll to position [190, 0]
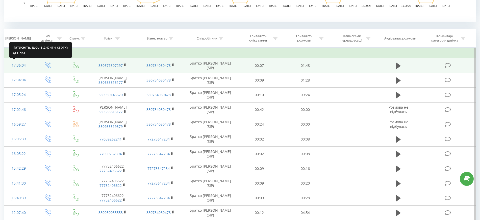
click at [16, 66] on div "17:36:04" at bounding box center [18, 65] width 19 height 10
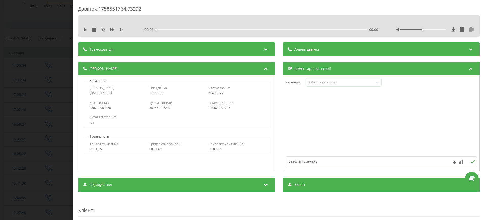
click at [468, 29] on icon at bounding box center [471, 29] width 6 height 5
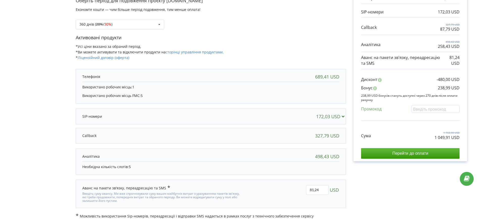
scroll to position [79, 0]
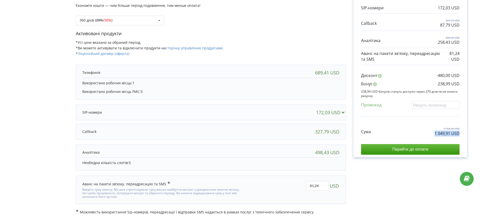
drag, startPoint x: 434, startPoint y: 132, endPoint x: 444, endPoint y: 136, distance: 10.2
click at [464, 133] on div "Обрані продукти Період 360 днів 689,41 USD 172,03 USD 327,79 USD" at bounding box center [411, 62] width 114 height 190
copy p "1 049,91 USD"
click at [305, 48] on div "Активовані продукти *Усі ціни вказано за обраний період. *Ви можете активувати …" at bounding box center [211, 45] width 270 height 31
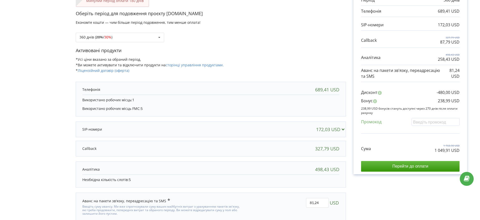
scroll to position [47, 0]
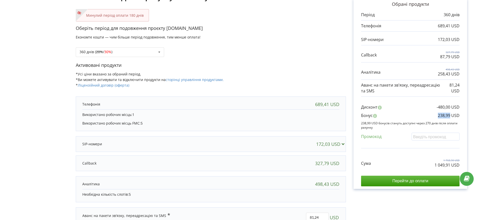
drag, startPoint x: 438, startPoint y: 116, endPoint x: 451, endPoint y: 117, distance: 12.4
click at [451, 117] on div "Бонус 238,99 USD" at bounding box center [410, 116] width 99 height 8
copy p "238,99"
drag, startPoint x: 432, startPoint y: 164, endPoint x: 451, endPoint y: 164, distance: 19.2
click at [451, 164] on div "Сума 1 768,90 USD 1 049,91 USD" at bounding box center [410, 159] width 99 height 17
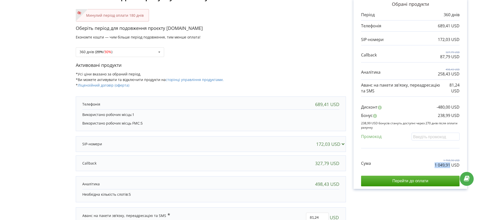
copy p "1 049,91"
drag, startPoint x: 439, startPoint y: 115, endPoint x: 462, endPoint y: 114, distance: 23.8
click at [462, 114] on div "Обрані продукти Період 360 днів 689,41 USD 172,03 USD 327,79 USD" at bounding box center [411, 93] width 114 height 190
copy p "238,99 USD"
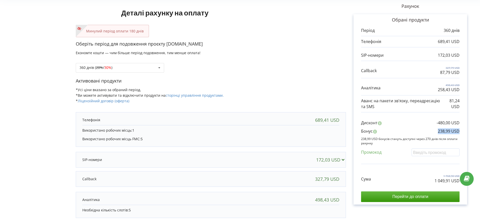
scroll to position [0, 0]
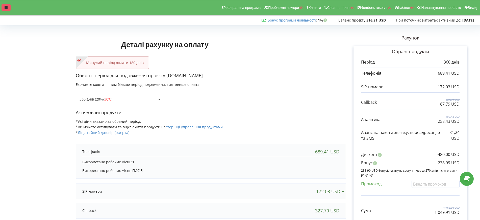
click at [6, 8] on icon at bounding box center [6, 8] width 3 height 4
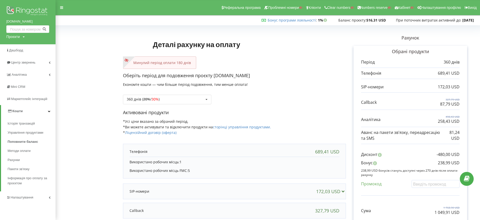
click at [16, 34] on div "Проєкти" at bounding box center [12, 36] width 13 height 5
click at [20, 41] on div "Пошук" at bounding box center [28, 47] width 45 height 16
click at [21, 43] on input "text" at bounding box center [21, 46] width 25 height 7
paste input "[DOMAIN_NAME]"
type input "[DOMAIN_NAME]"
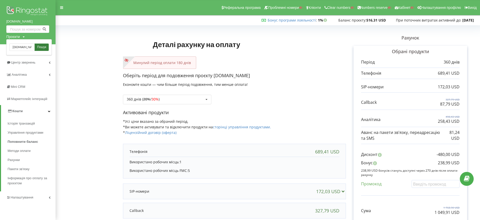
click at [36, 46] on link "Пошук" at bounding box center [42, 46] width 14 height 7
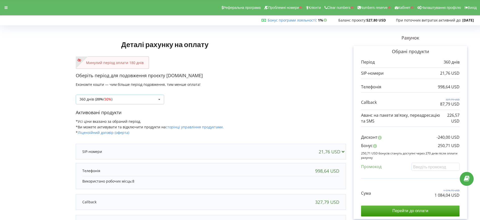
click at [120, 101] on div "360 днів ( 20% / 30% ) Поповнити баланс без подовження 20%" at bounding box center [120, 100] width 88 height 10
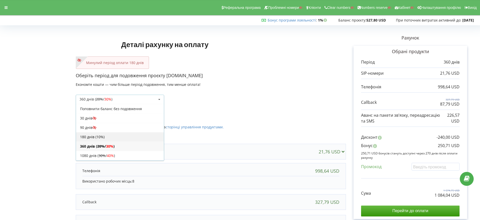
click at [104, 135] on div "180 днів (10%)" at bounding box center [120, 136] width 88 height 9
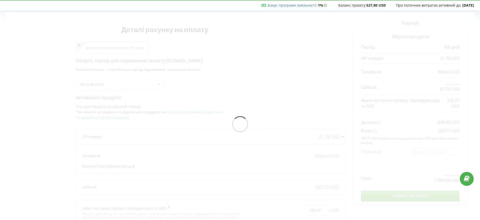
scroll to position [39, 0]
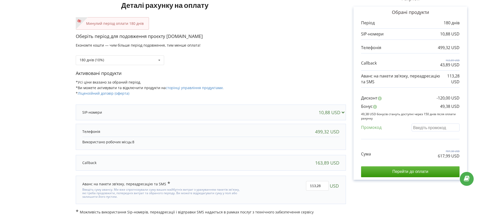
click at [422, 125] on input "text" at bounding box center [436, 127] width 48 height 8
paste input "EKLH-TLWT"
type input "EKLH-TLWT"
click at [293, 81] on div "Деталі рахунку на оплату Минулий період оплати 180 днів Оберіть період для подо…" at bounding box center [240, 101] width 470 height 226
click at [306, 63] on div "180 днів Поповнити баланс без подовження" at bounding box center [211, 56] width 270 height 17
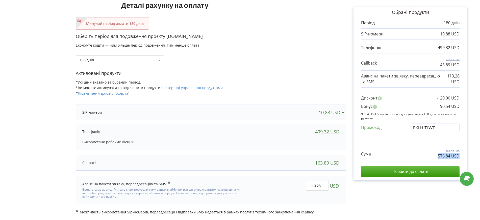
drag, startPoint x: 438, startPoint y: 155, endPoint x: 463, endPoint y: 156, distance: 25.0
click at [464, 156] on div "Обрані продукти Період 180 днів 10,88 USD 499,32 USD 163,89 USD" at bounding box center [411, 93] width 114 height 173
copy p "576,84 USD"
click at [322, 84] on div "Активовані продукти *Усі ціни вказано за обраний період. *Ви можете активувати …" at bounding box center [211, 85] width 270 height 31
drag, startPoint x: 439, startPoint y: 107, endPoint x: 450, endPoint y: 107, distance: 11.1
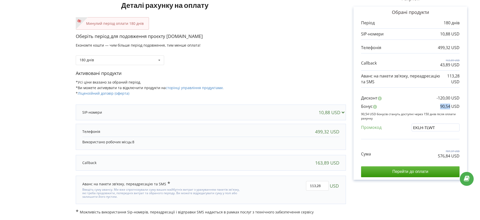
click at [450, 107] on div "Бонус 90,54 USD" at bounding box center [410, 107] width 99 height 8
copy p "90,54"
drag, startPoint x: 436, startPoint y: 155, endPoint x: 451, endPoint y: 156, distance: 14.7
click at [451, 156] on div "Сума 787,37 USD 576,84 USD" at bounding box center [410, 150] width 99 height 17
copy p "576,84"
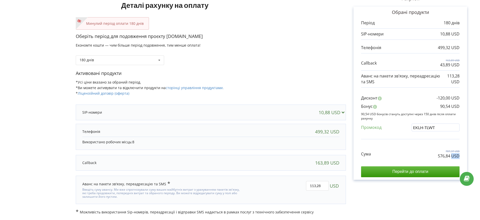
drag, startPoint x: 452, startPoint y: 155, endPoint x: 461, endPoint y: 155, distance: 8.3
click at [461, 155] on div "Обрані продукти Період 180 днів 10,88 USD 499,32 USD 163,89 USD" at bounding box center [411, 93] width 114 height 173
copy p "USD"
click at [299, 71] on p "Активовані продукти" at bounding box center [211, 73] width 270 height 7
